Goal: Information Seeking & Learning: Learn about a topic

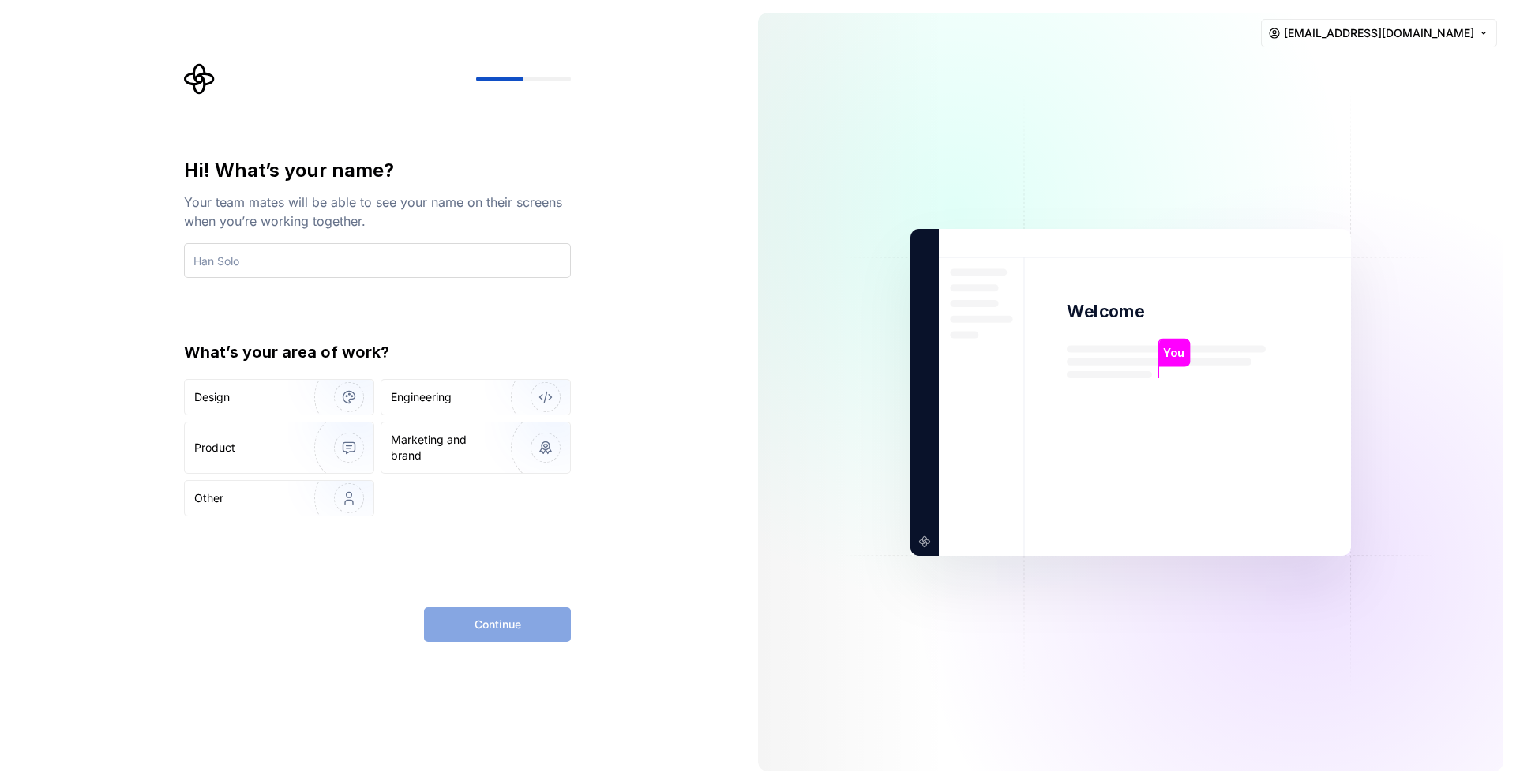
click at [244, 263] on input "text" at bounding box center [378, 260] width 387 height 35
type input "Mateus"
click at [466, 396] on div "Engineering" at bounding box center [453, 397] width 124 height 15
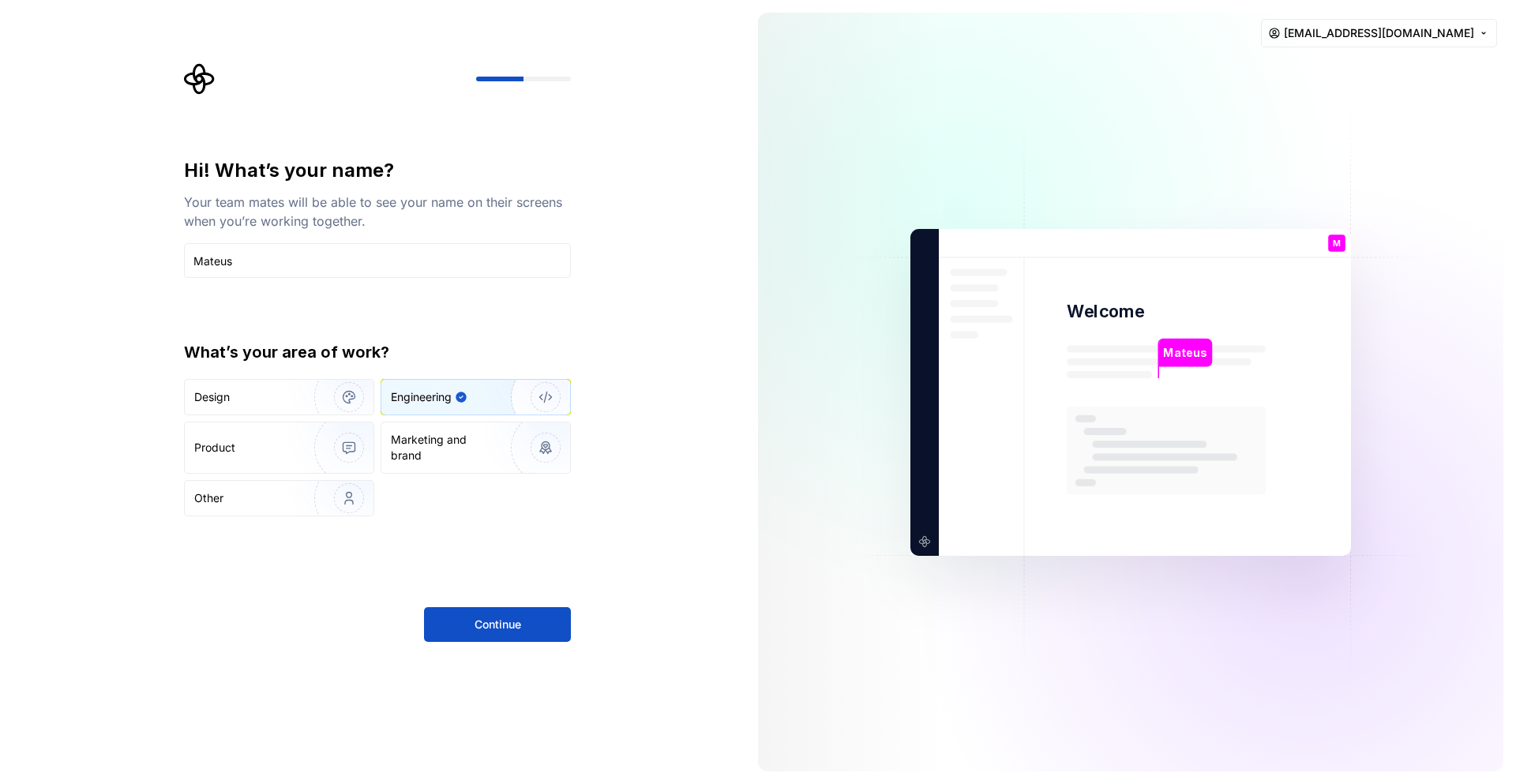
click at [496, 536] on div "Hi! What’s your name? Your team mates will be able to see your name on their sc…" at bounding box center [378, 400] width 387 height 484
click at [499, 614] on button "Continue" at bounding box center [498, 624] width 147 height 35
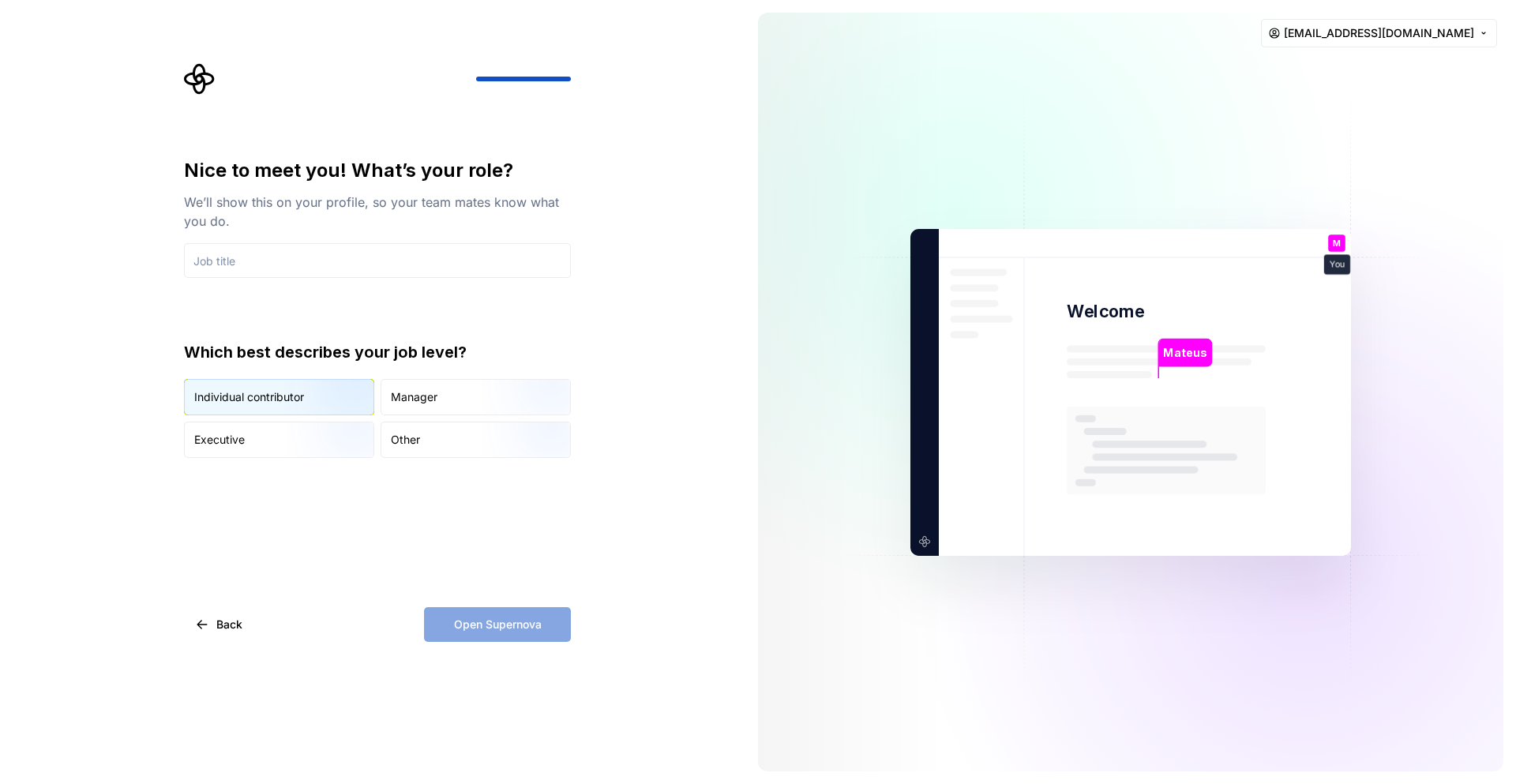
click at [244, 391] on div "Individual contributor" at bounding box center [249, 397] width 109 height 15
click at [236, 259] on input "text" at bounding box center [378, 260] width 387 height 35
type input "S"
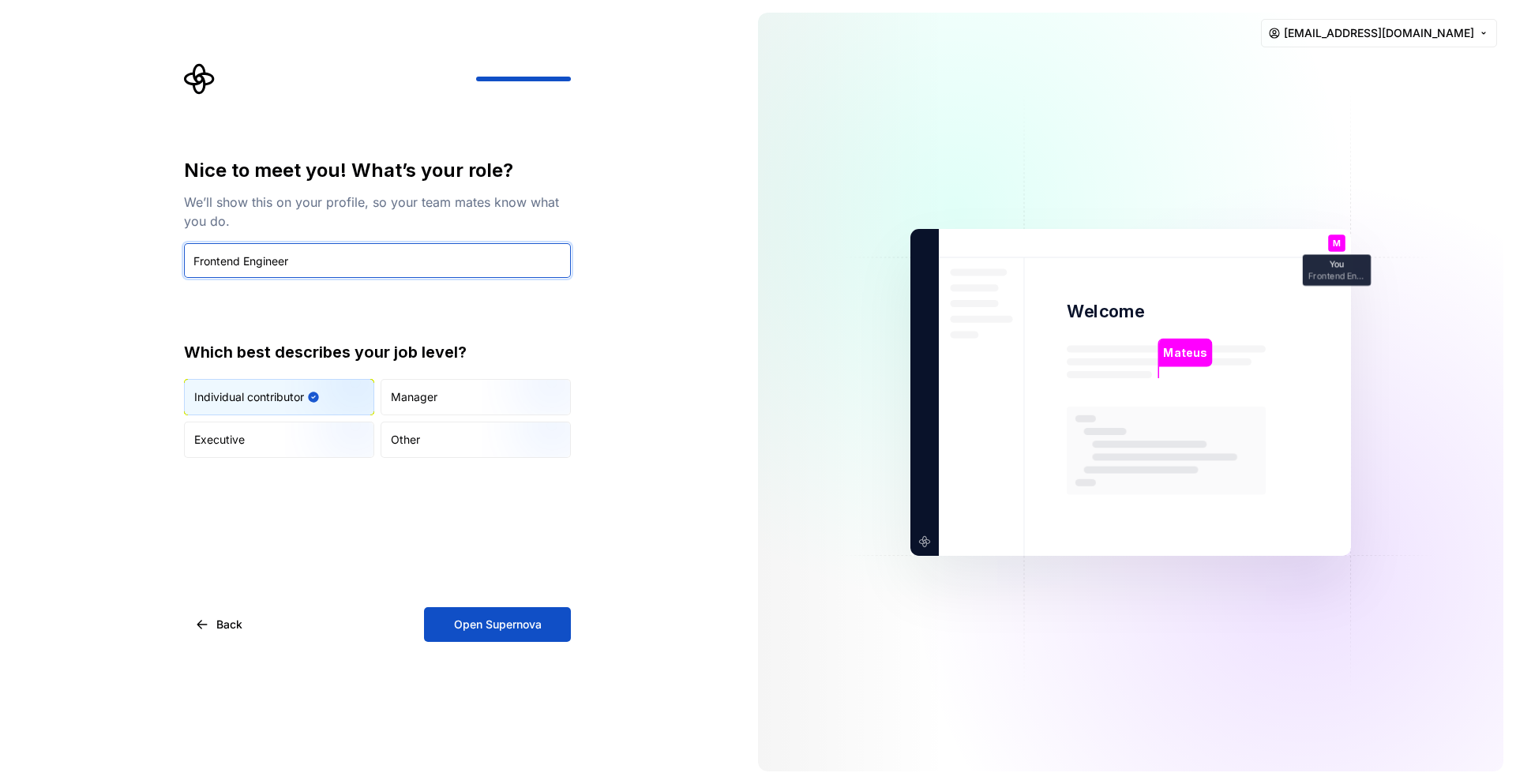
type input "Frontend Engineer"
click at [294, 199] on div "We’ll show this on your profile, so your team mates know what you do." at bounding box center [378, 211] width 387 height 38
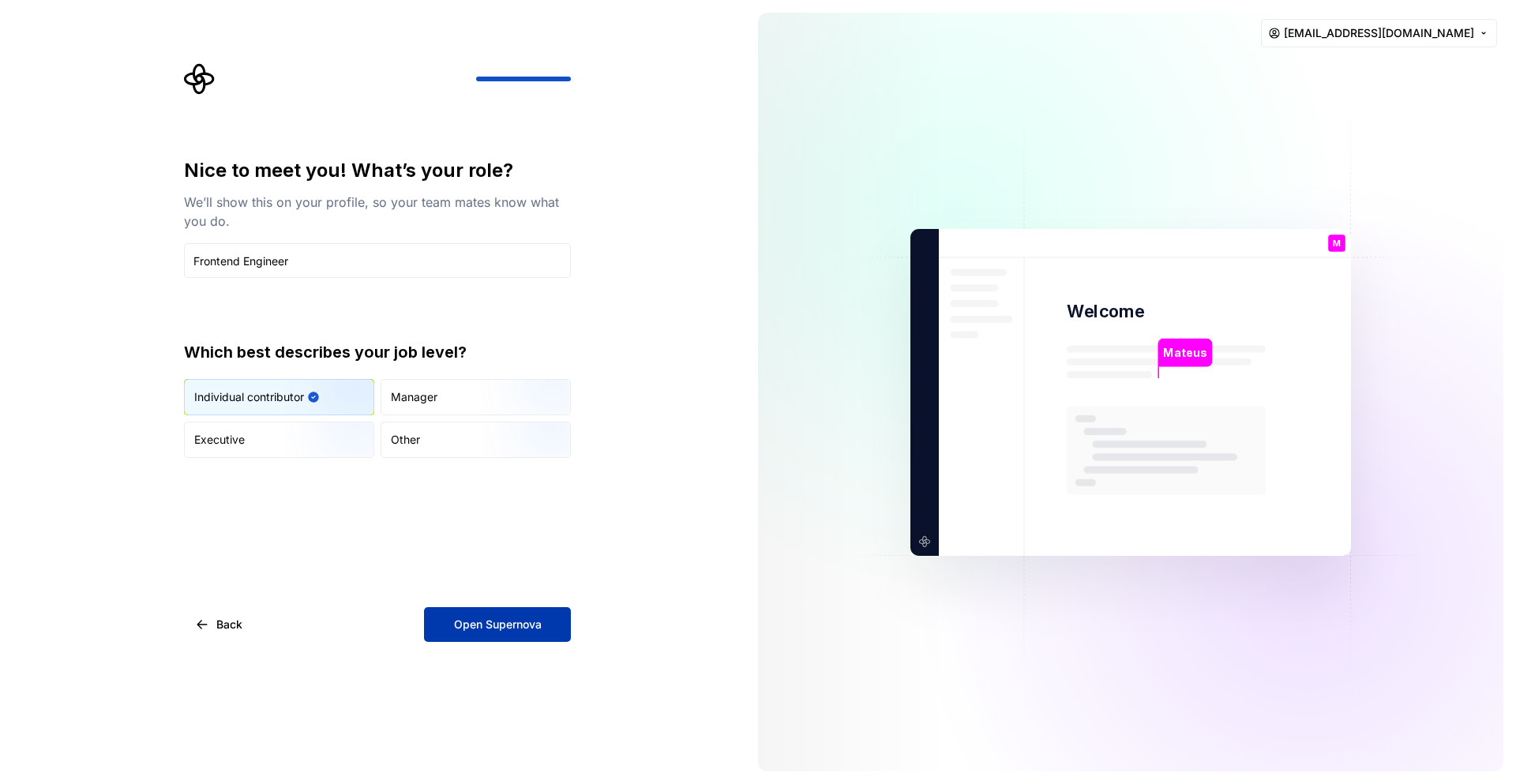
click at [516, 611] on button "Open Supernova" at bounding box center [498, 624] width 147 height 35
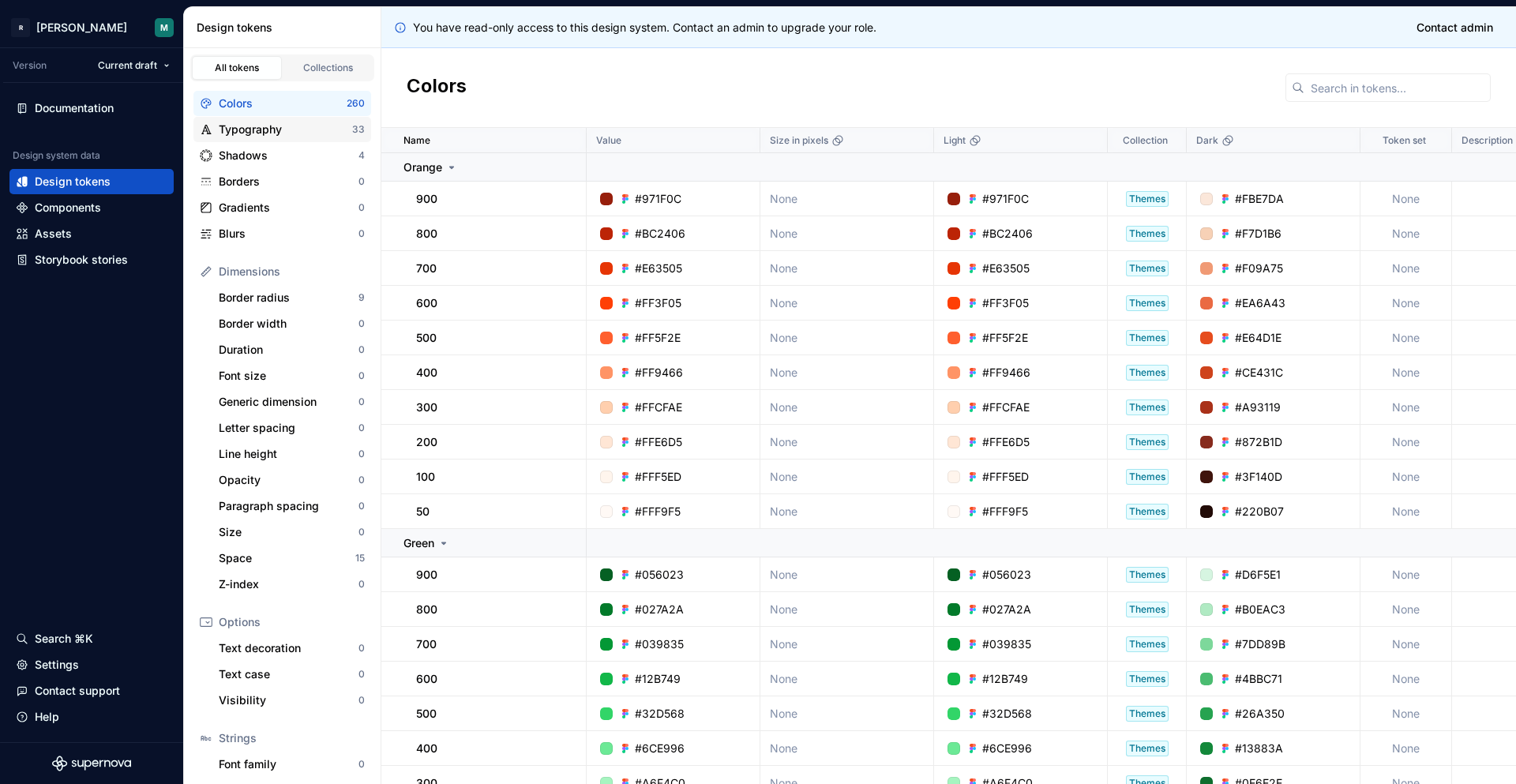
click at [268, 129] on div "Typography" at bounding box center [286, 130] width 134 height 15
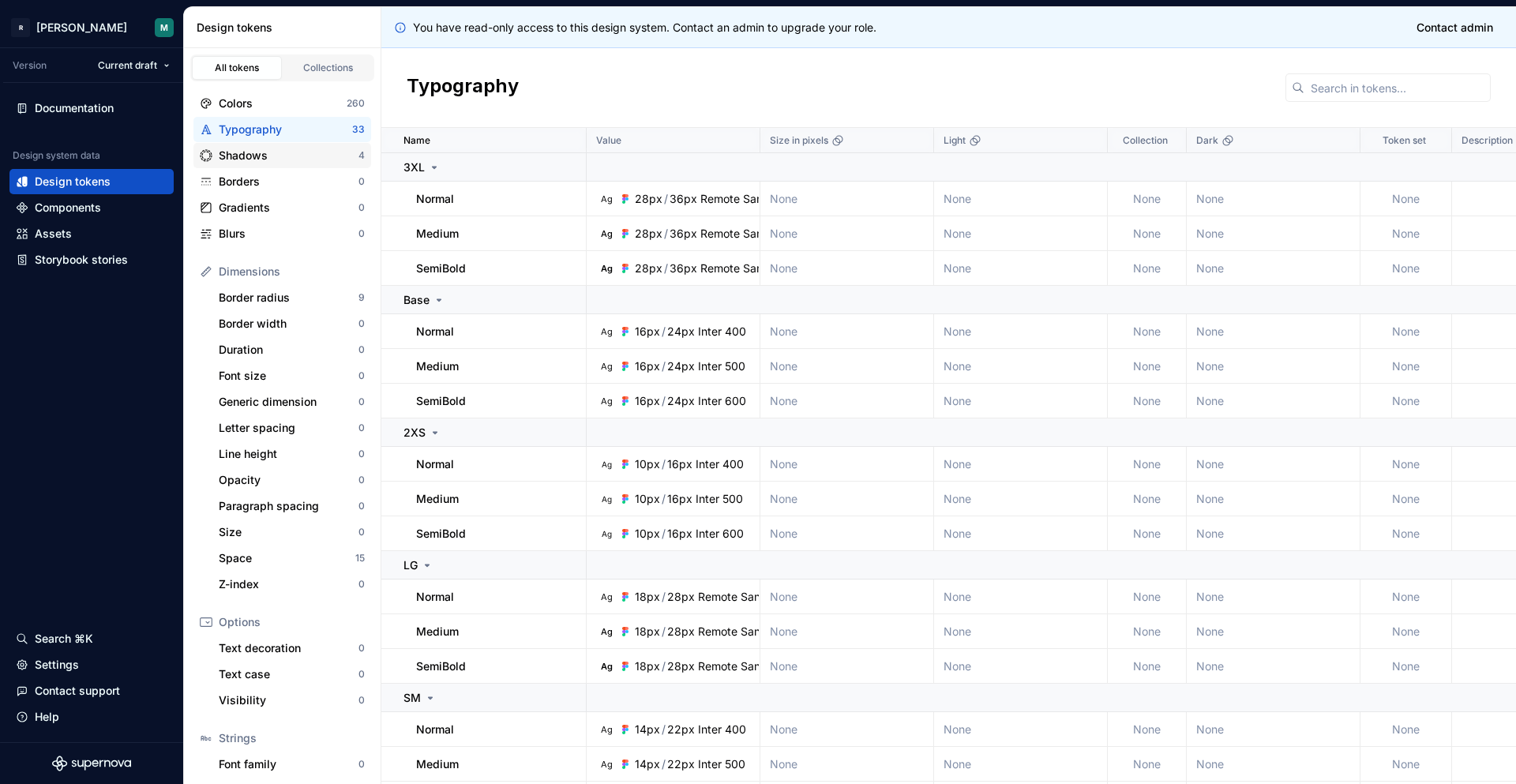
click at [268, 152] on div "Shadows" at bounding box center [288, 156] width 139 height 15
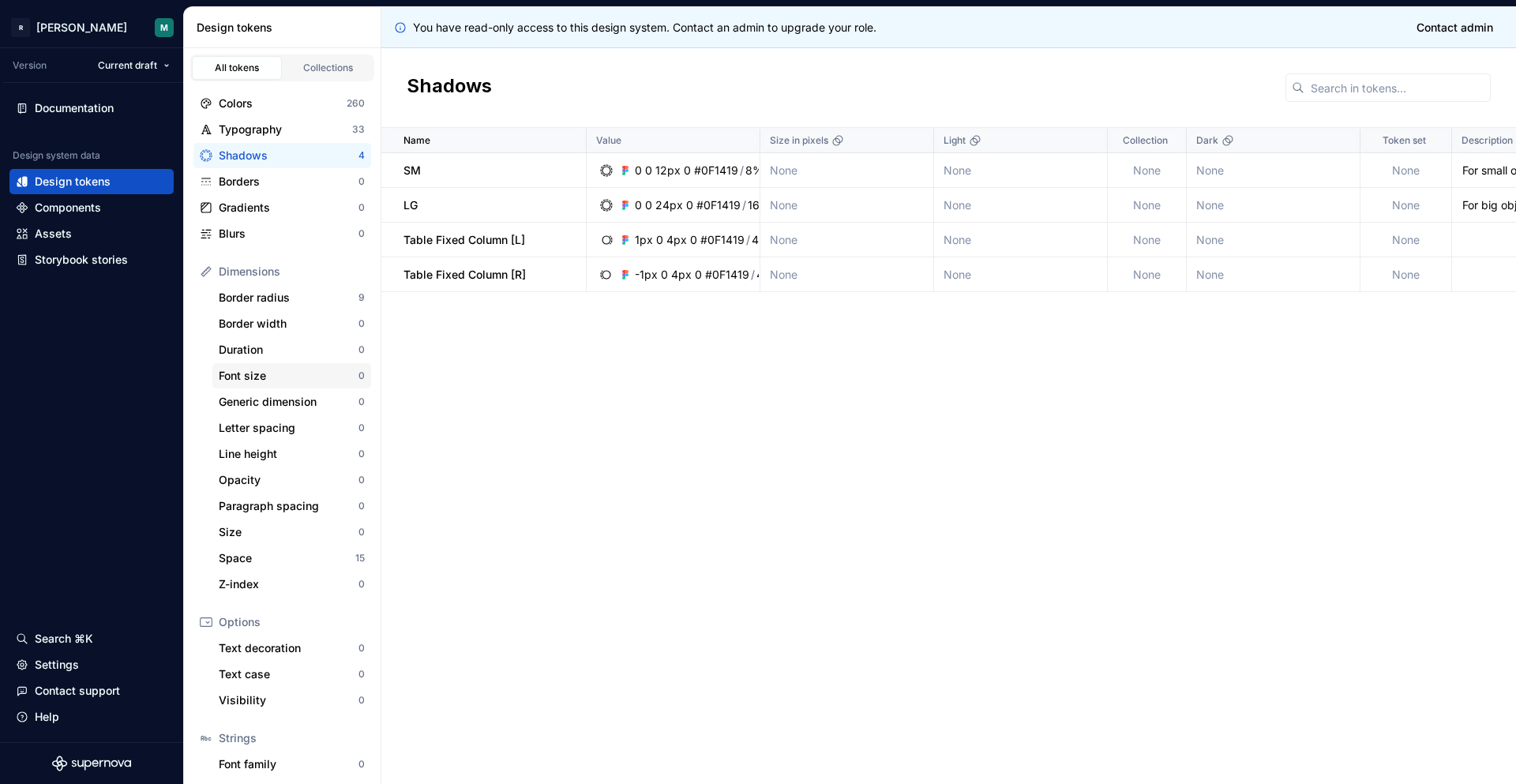
scroll to position [80, 0]
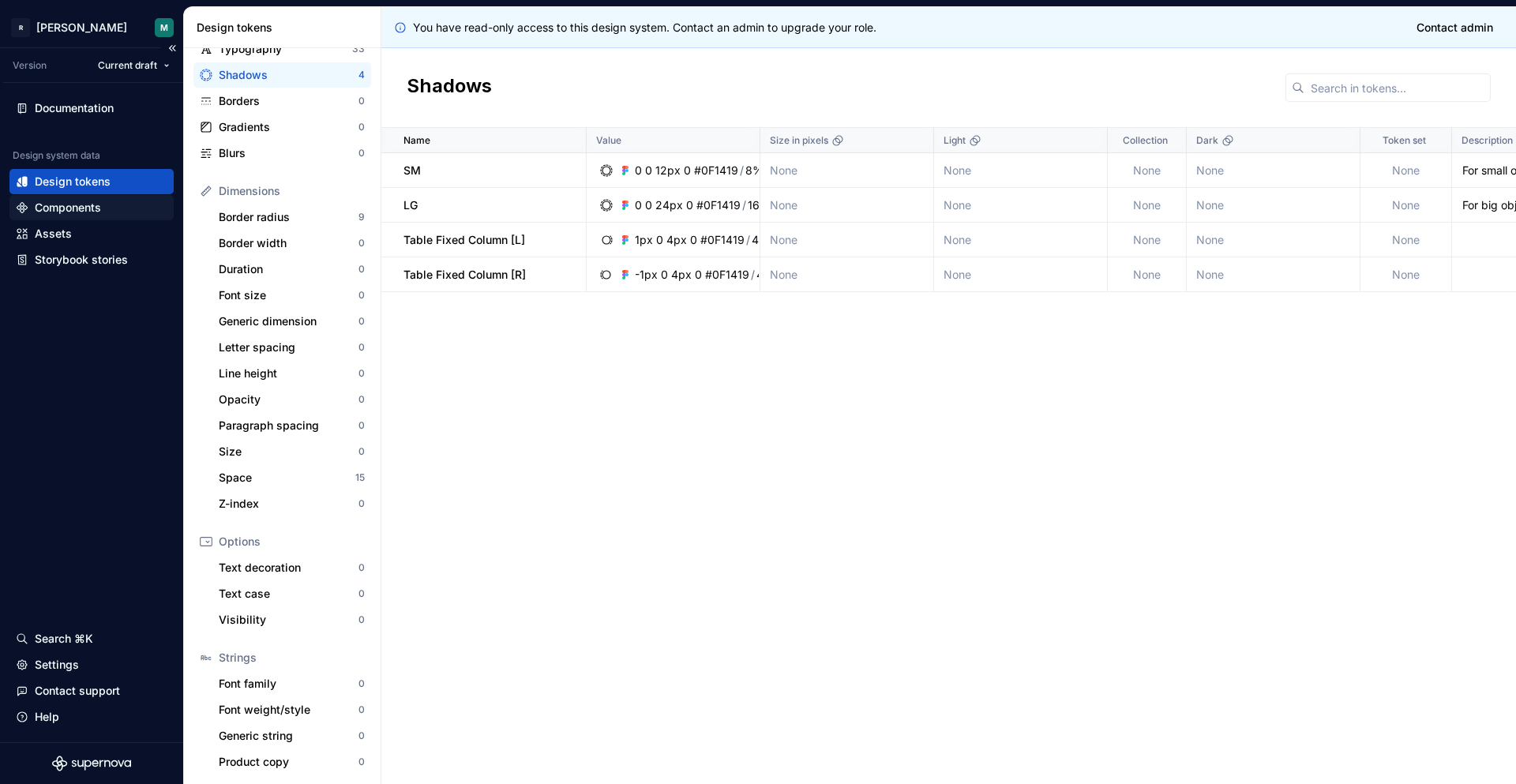
click at [80, 207] on div "Components" at bounding box center [68, 207] width 67 height 15
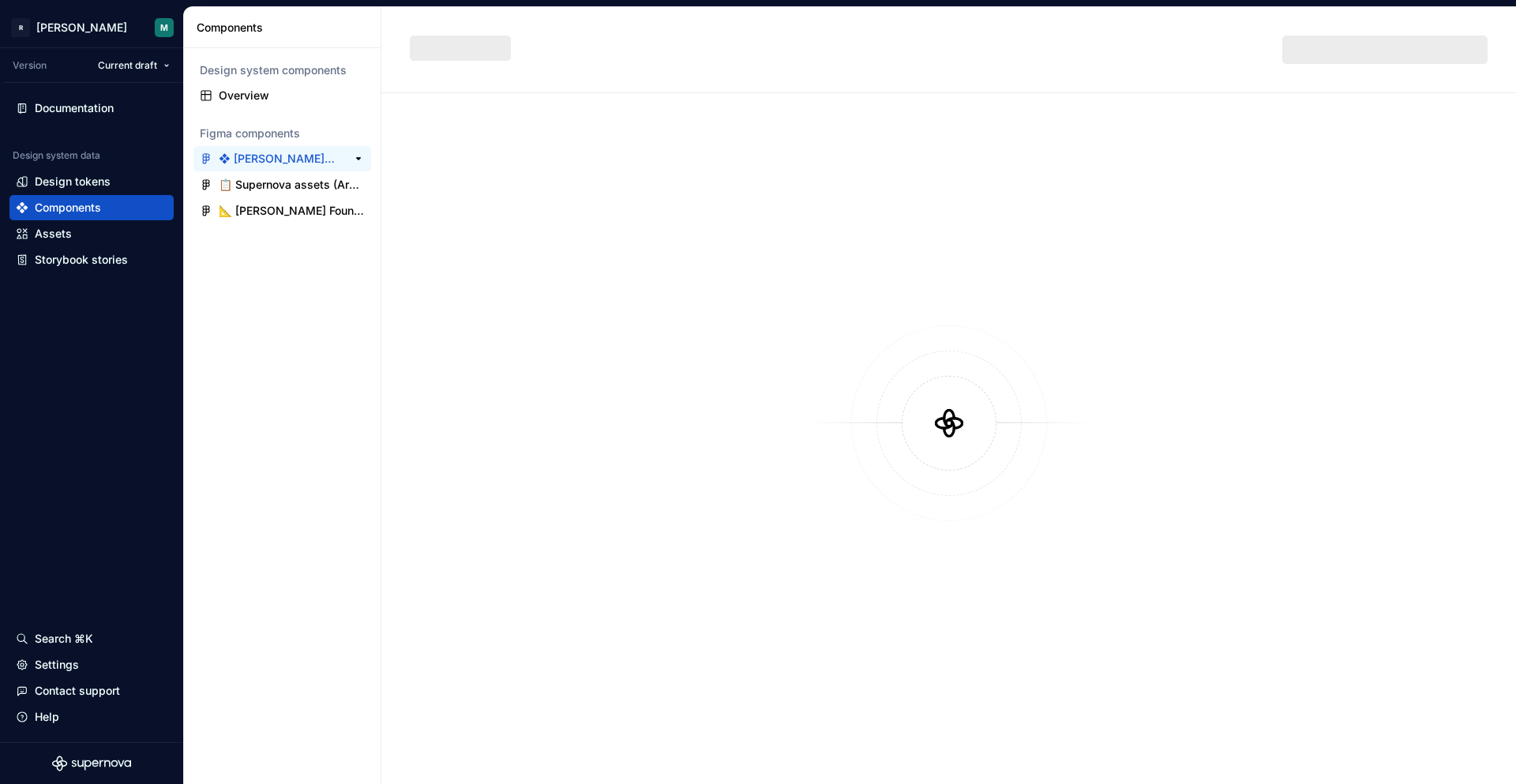
click at [279, 152] on div "❖ [PERSON_NAME] Components" at bounding box center [278, 159] width 118 height 15
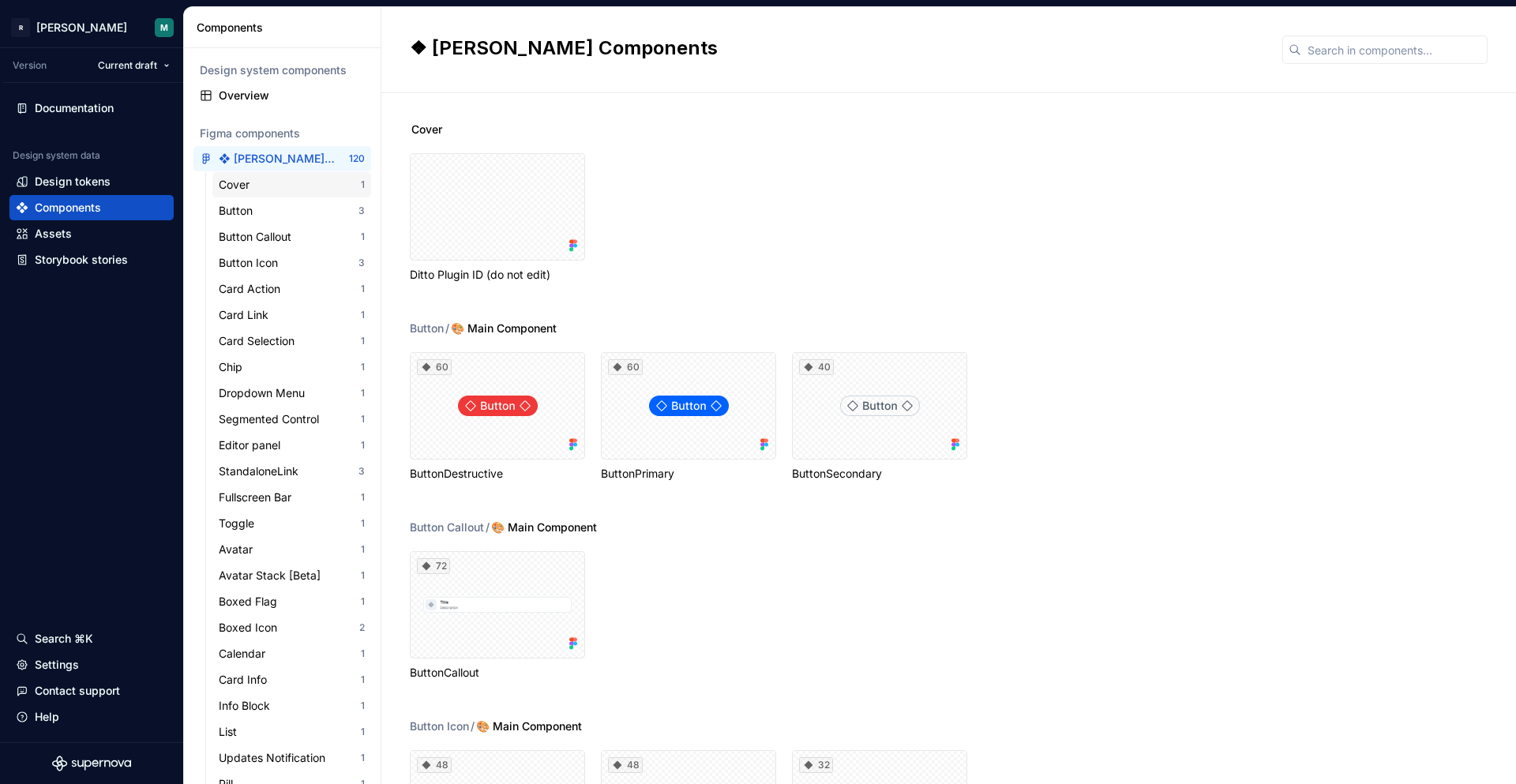
click at [267, 173] on div "Cover 1" at bounding box center [291, 185] width 159 height 25
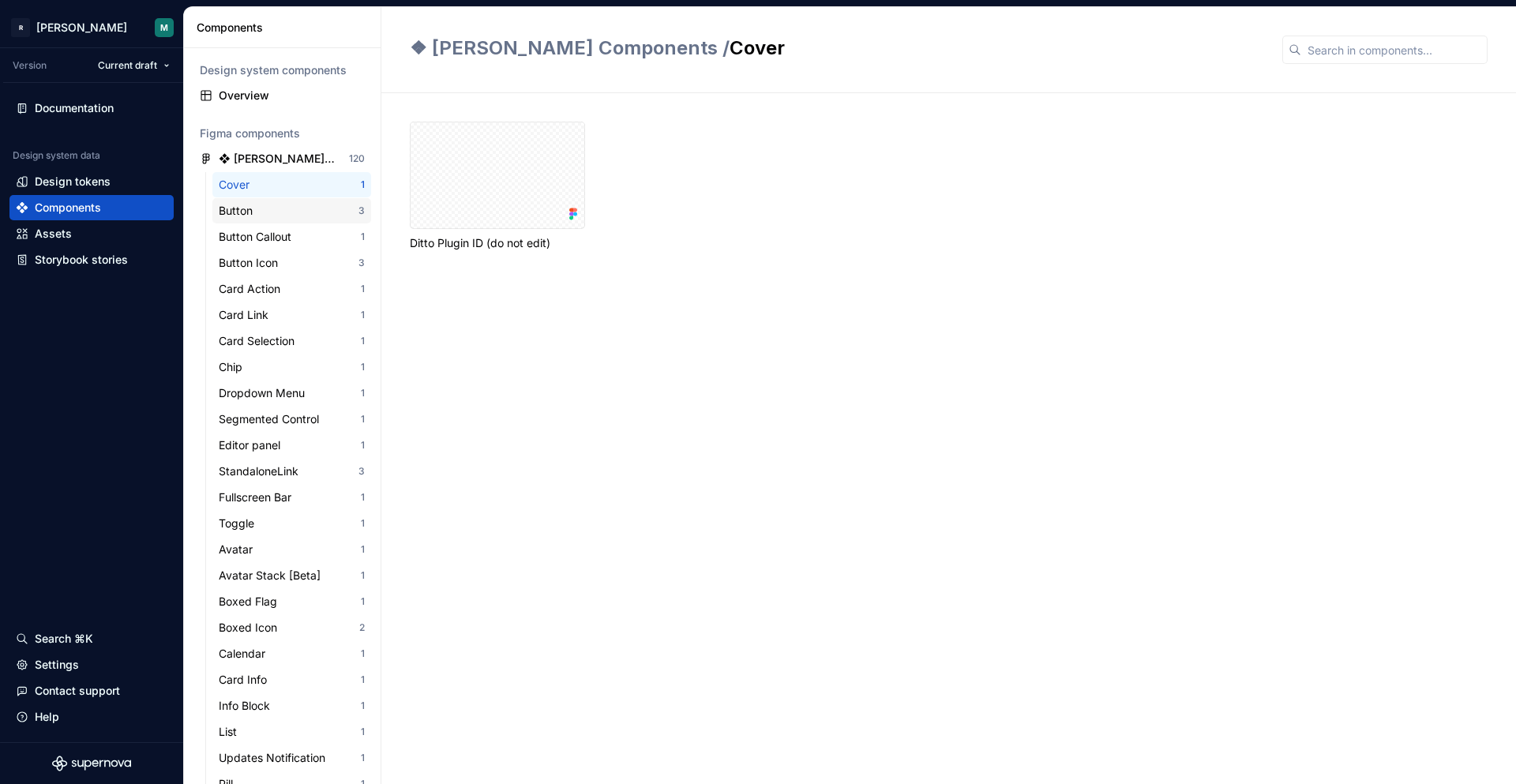
click at [260, 216] on div "Button" at bounding box center [288, 211] width 139 height 15
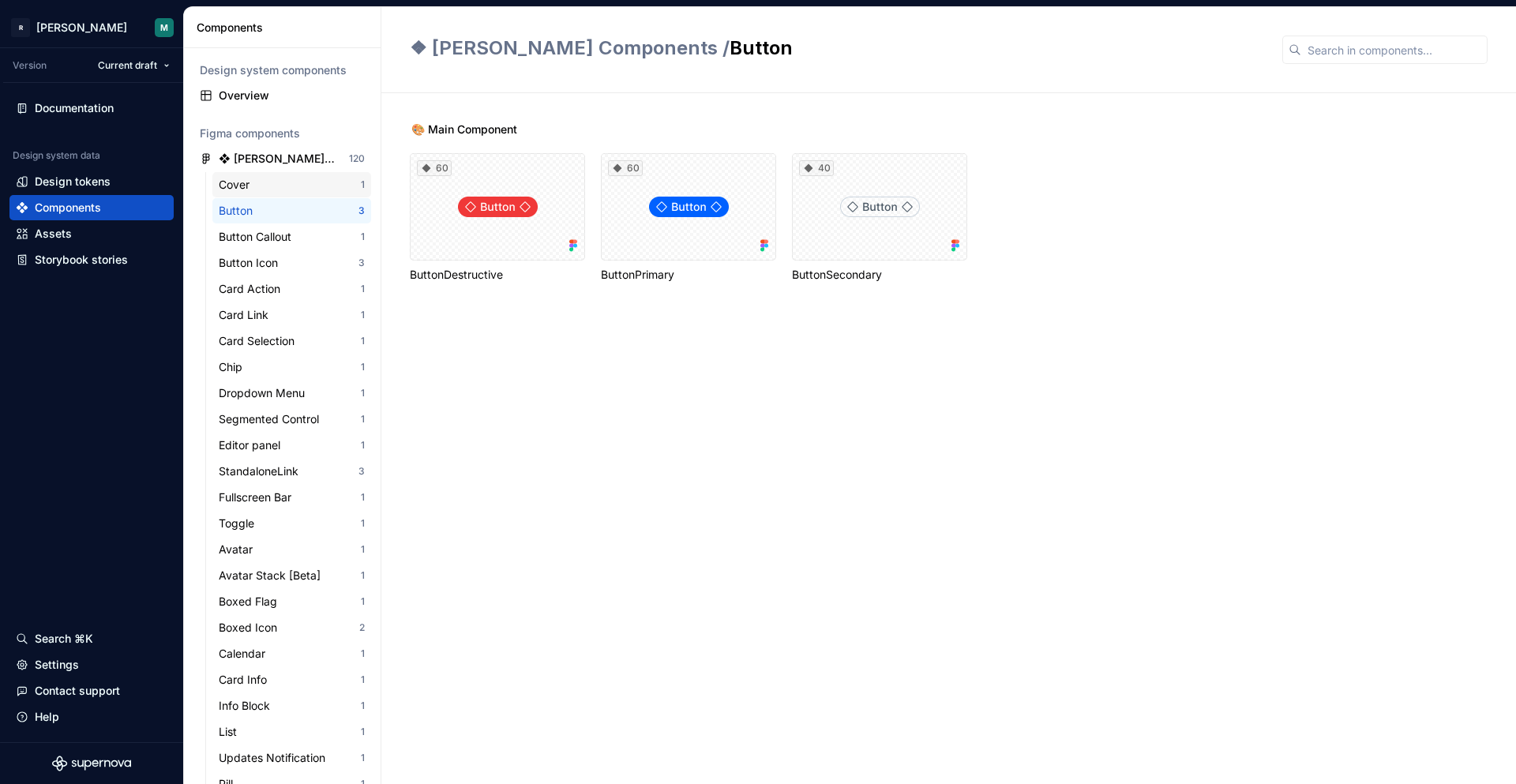
click at [259, 193] on div "Cover 1" at bounding box center [291, 185] width 159 height 25
